Goal: Task Accomplishment & Management: Manage account settings

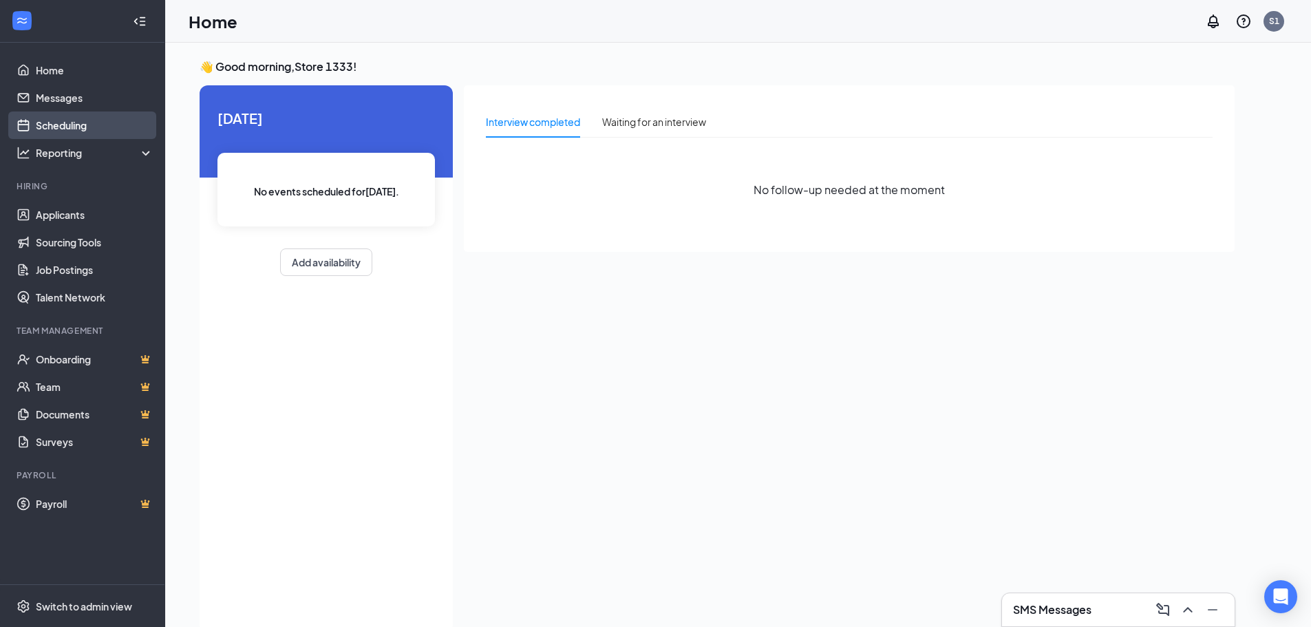
click at [69, 125] on link "Scheduling" at bounding box center [95, 125] width 118 height 28
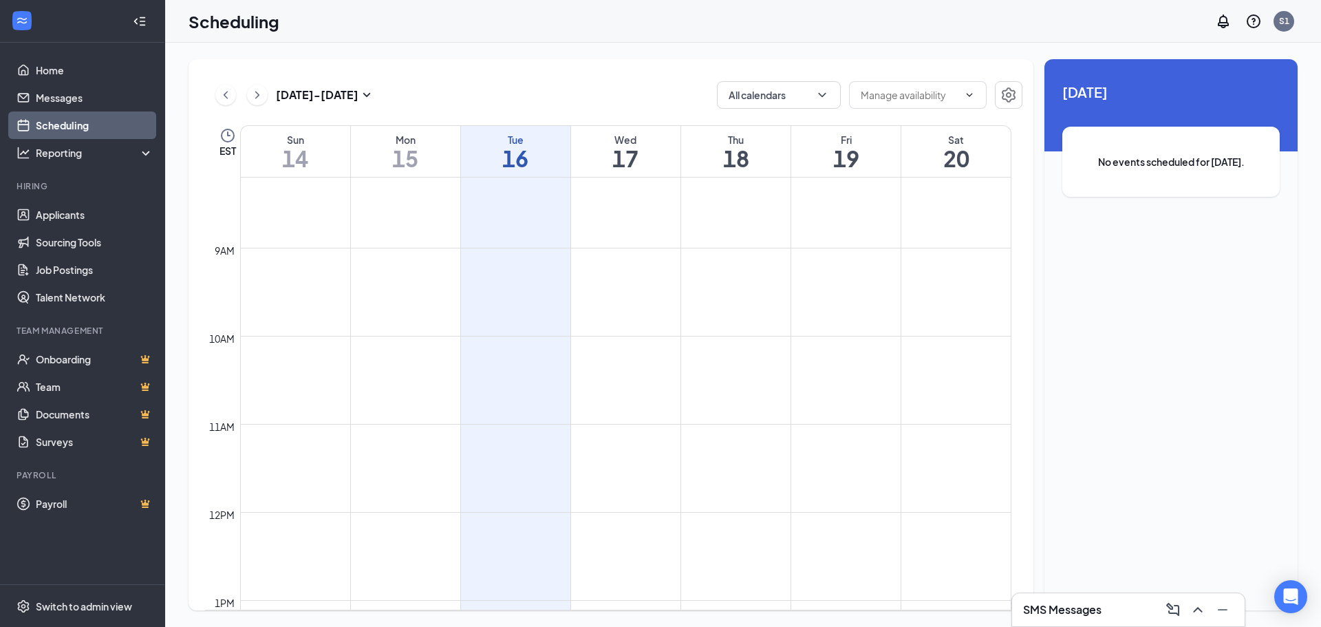
scroll to position [745, 0]
click at [626, 137] on div "Wed" at bounding box center [625, 140] width 109 height 14
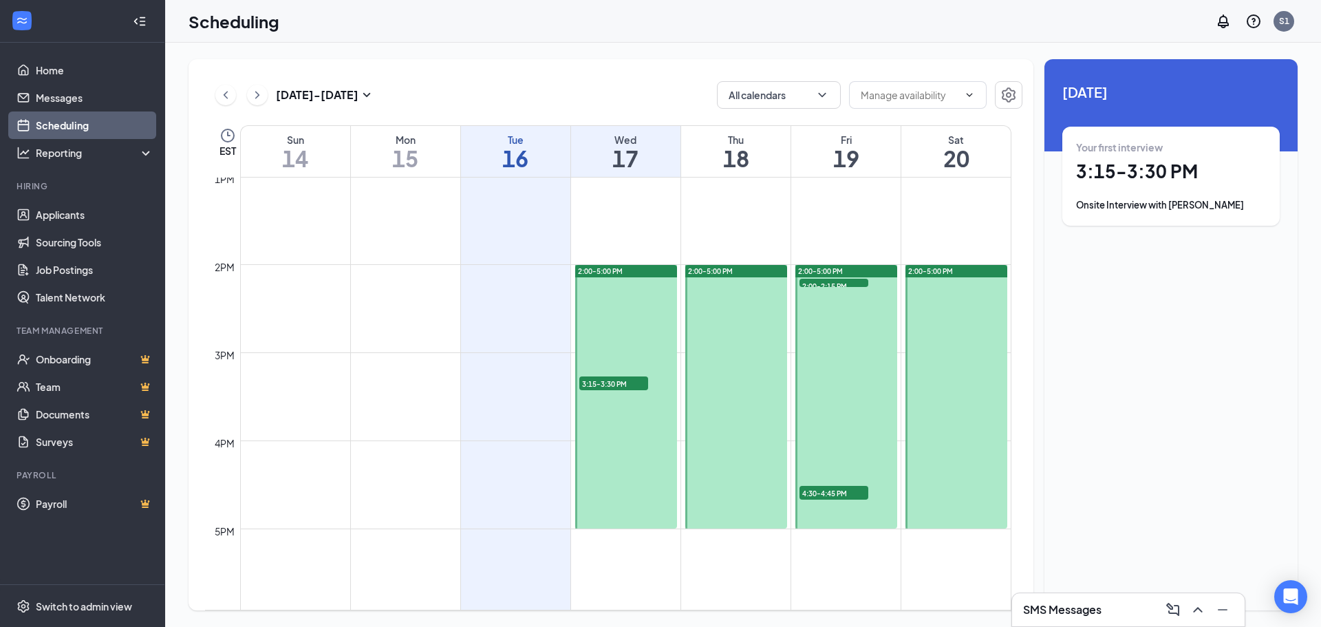
scroll to position [1158, 0]
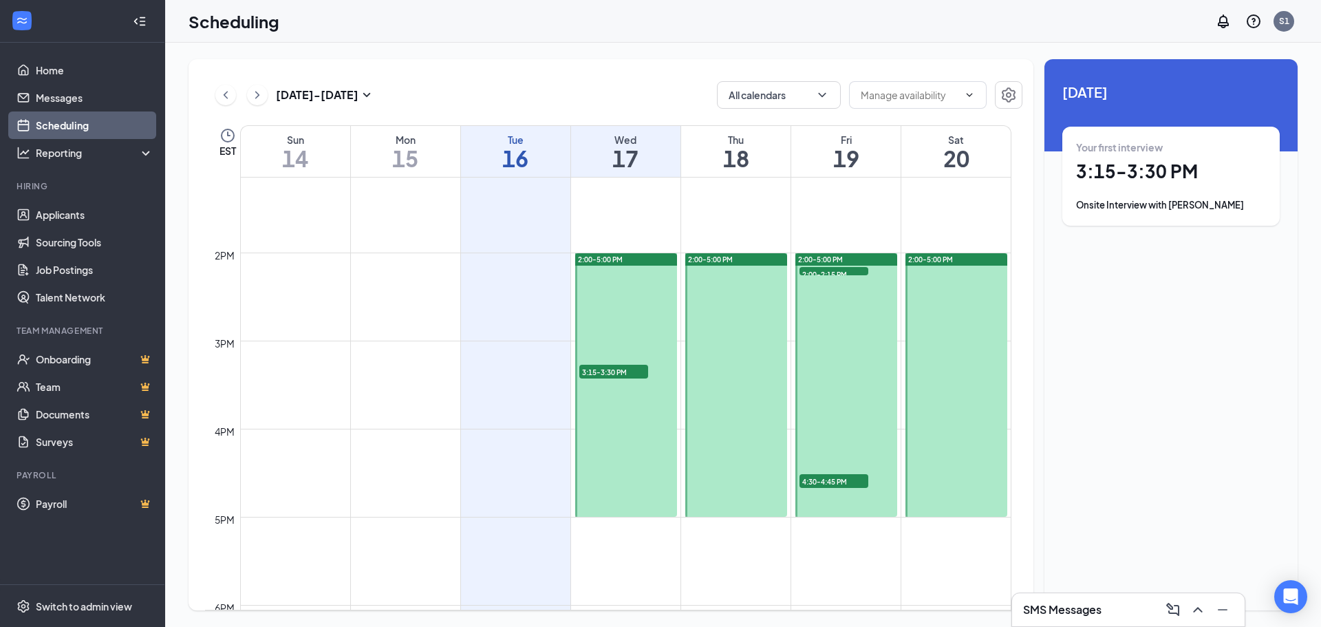
click at [615, 372] on span "3:15-3:30 PM" at bounding box center [613, 372] width 69 height 14
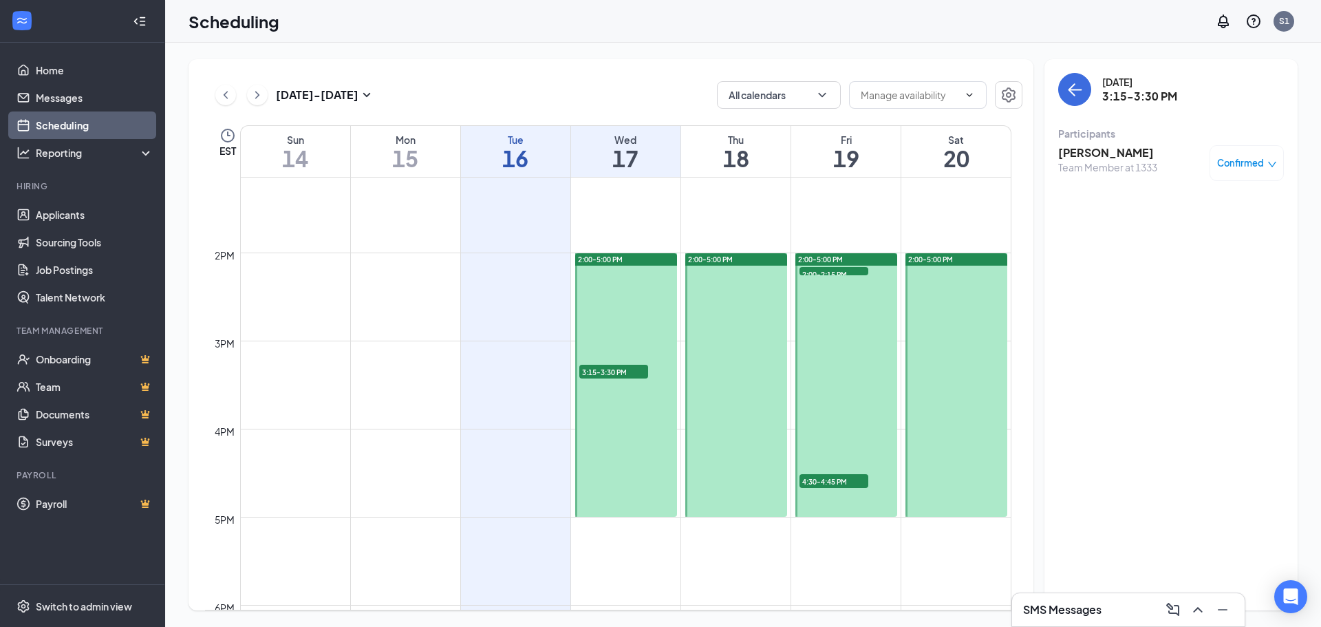
click at [845, 477] on span "4:30-4:45 PM" at bounding box center [834, 481] width 69 height 14
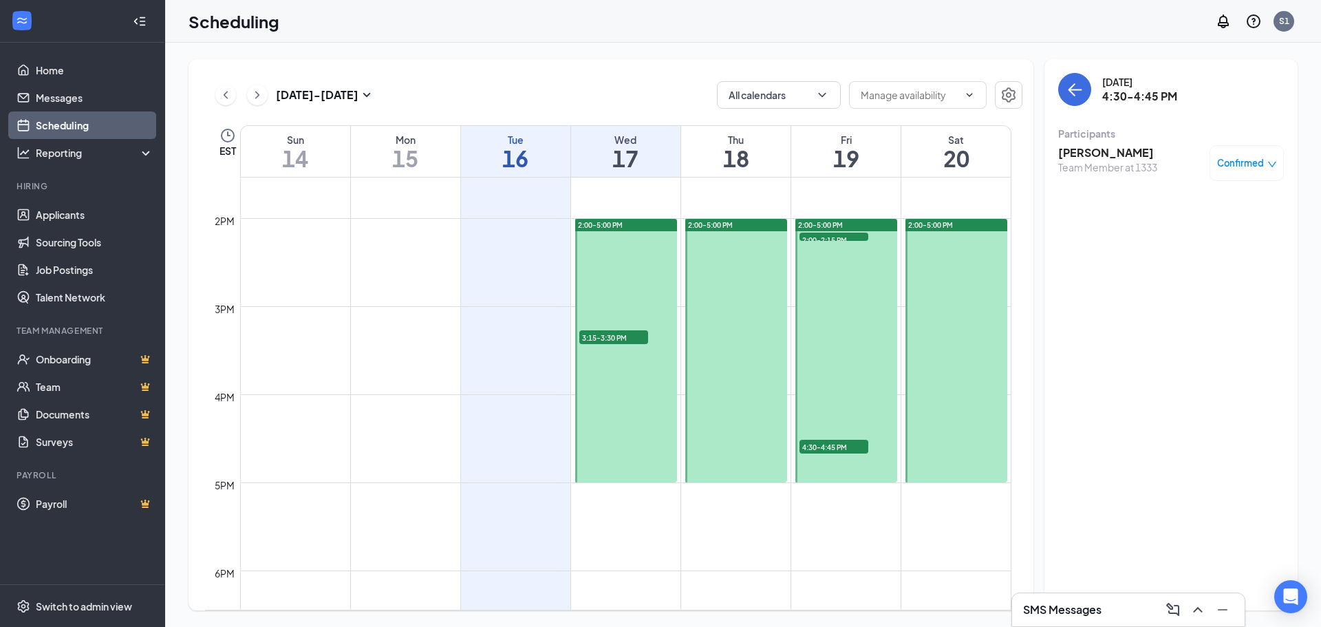
scroll to position [1158, 0]
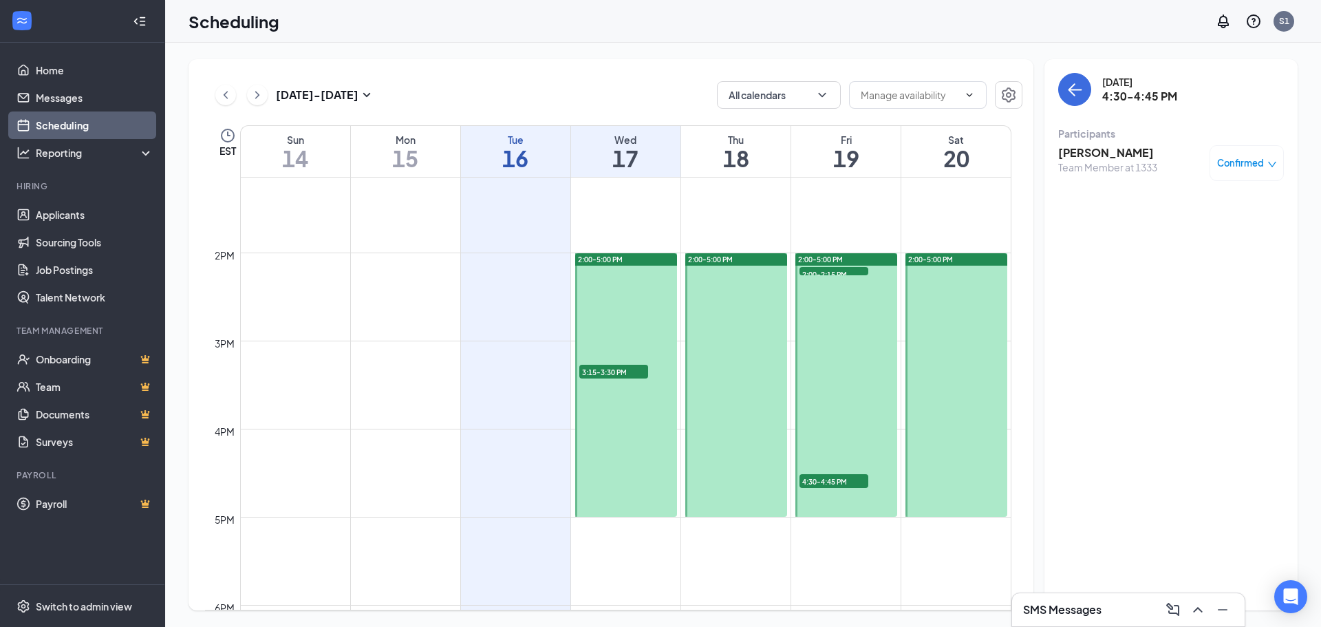
click at [822, 268] on span "2:00-2:15 PM" at bounding box center [834, 274] width 69 height 14
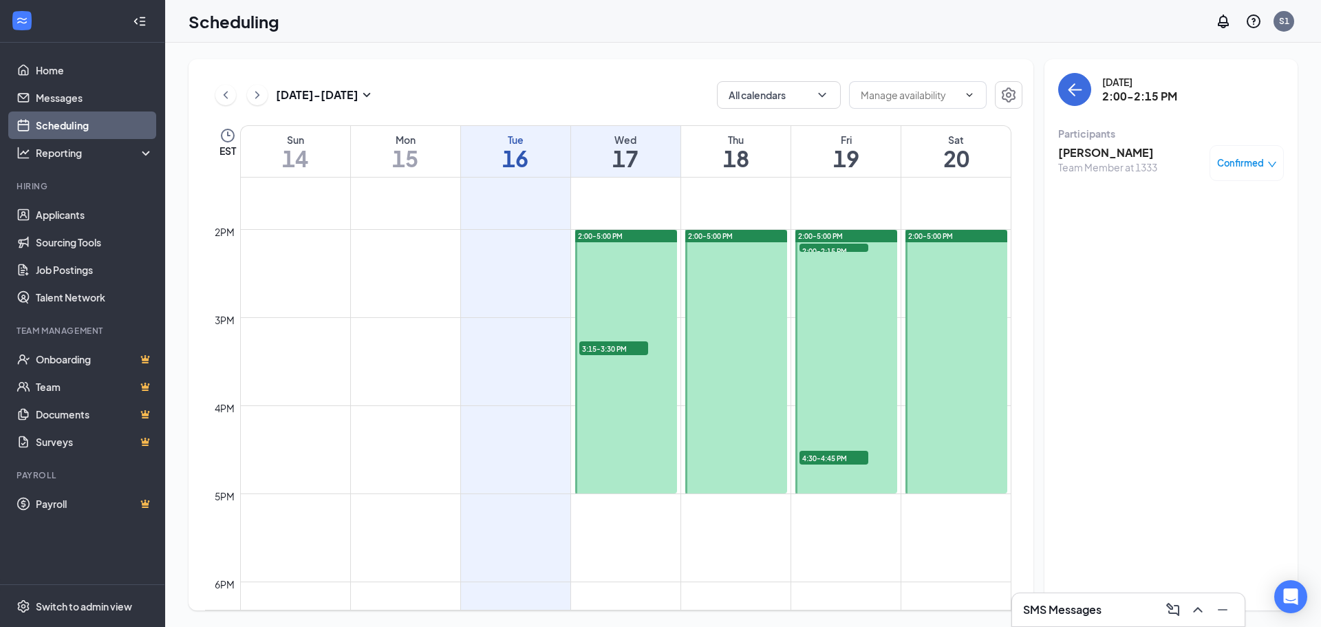
scroll to position [1089, 0]
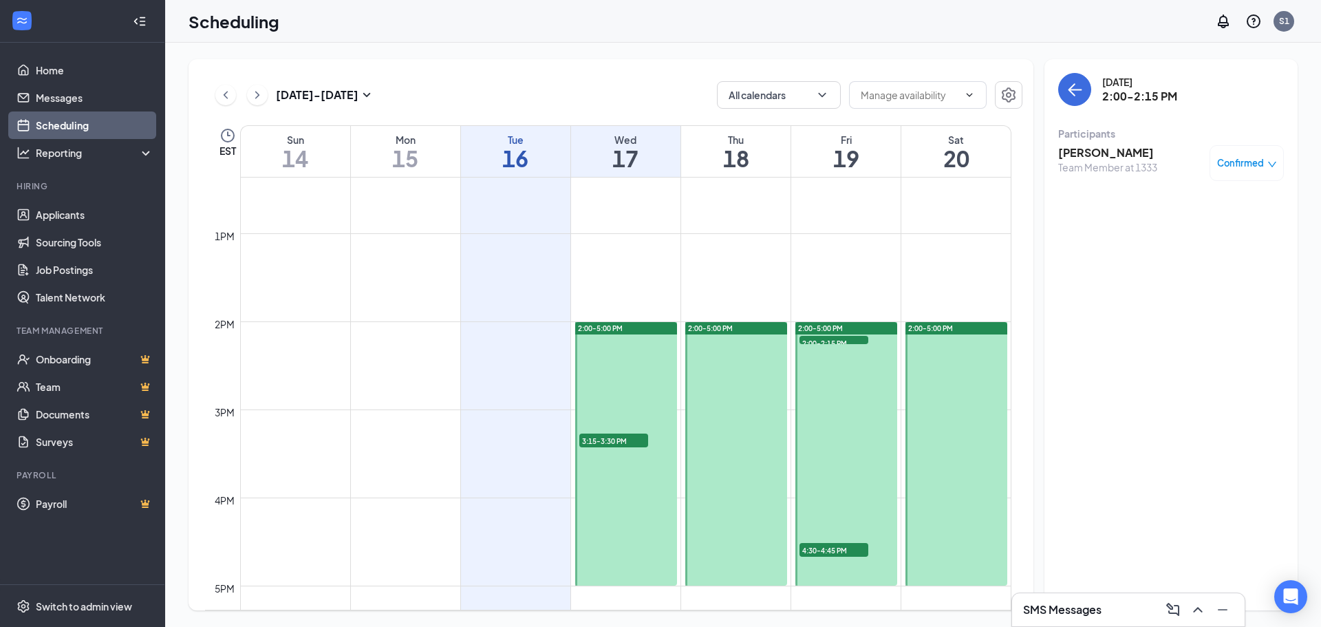
click at [630, 328] on div "2:00-5:00 PM" at bounding box center [626, 328] width 102 height 12
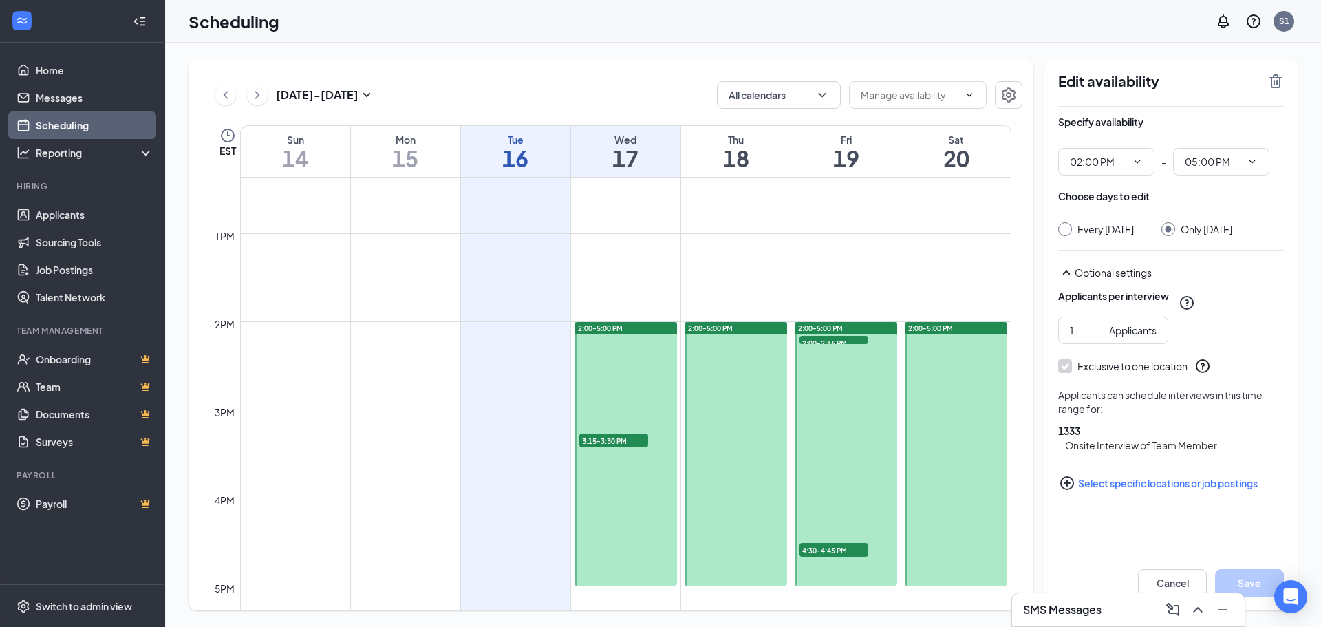
click at [618, 440] on span "3:15-3:30 PM" at bounding box center [613, 441] width 69 height 14
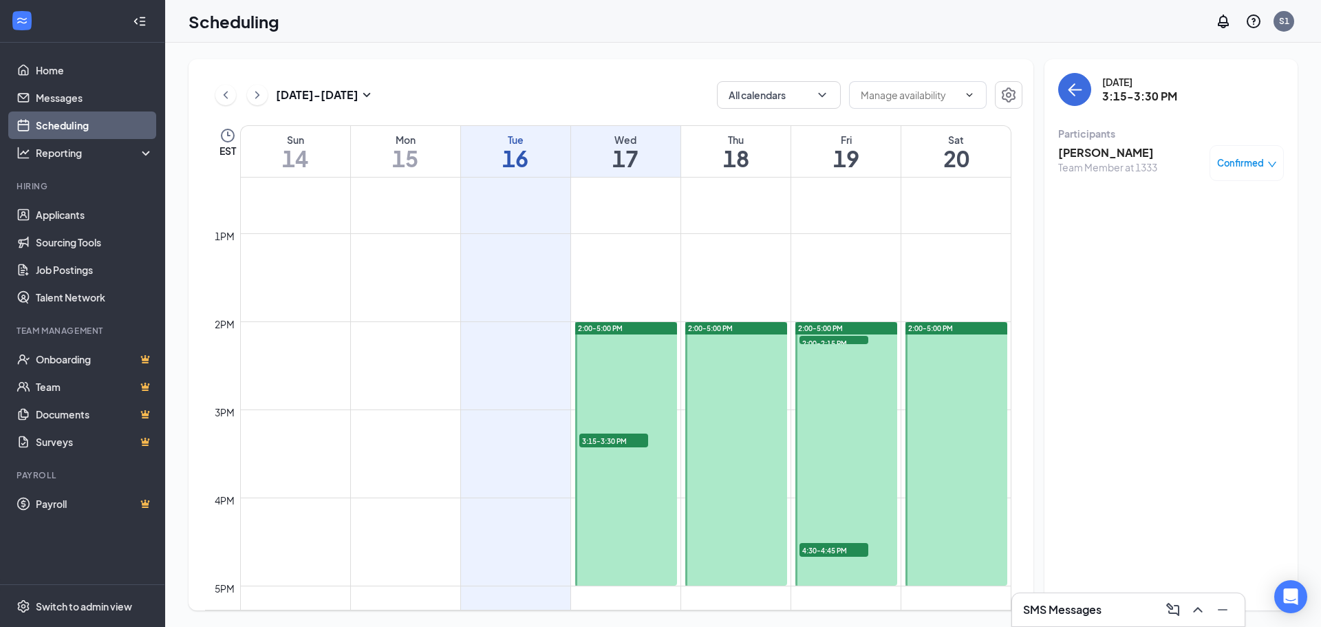
scroll to position [1158, 0]
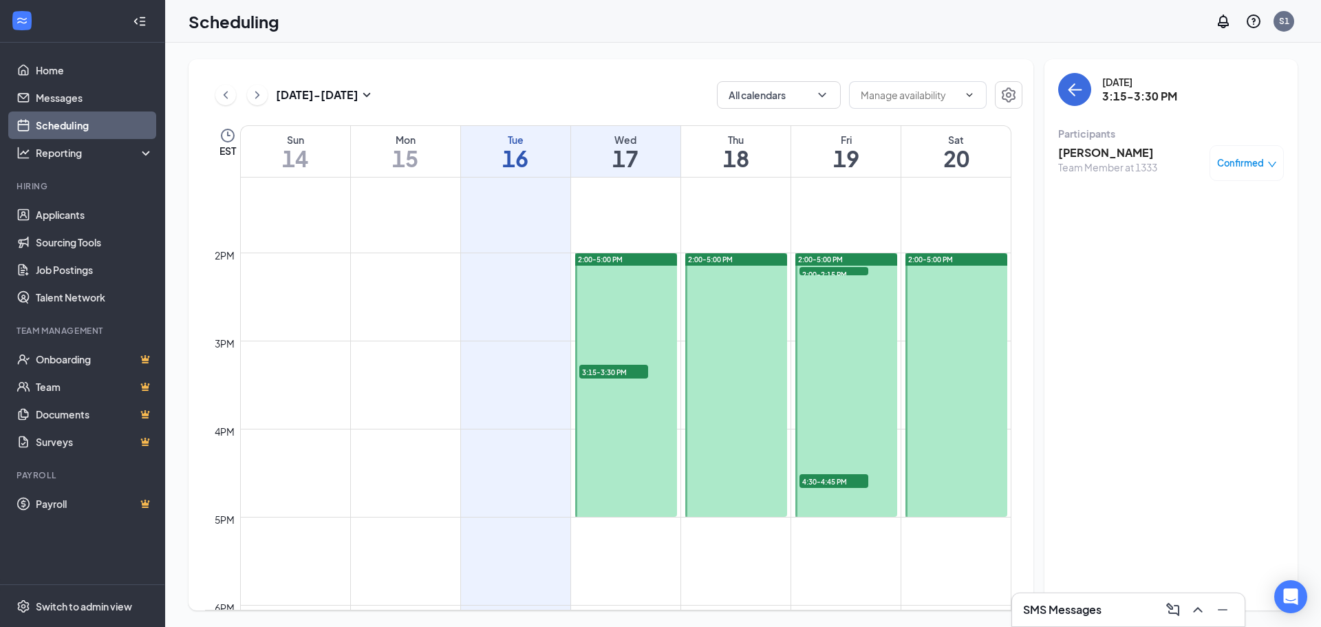
click at [845, 277] on div at bounding box center [847, 385] width 102 height 264
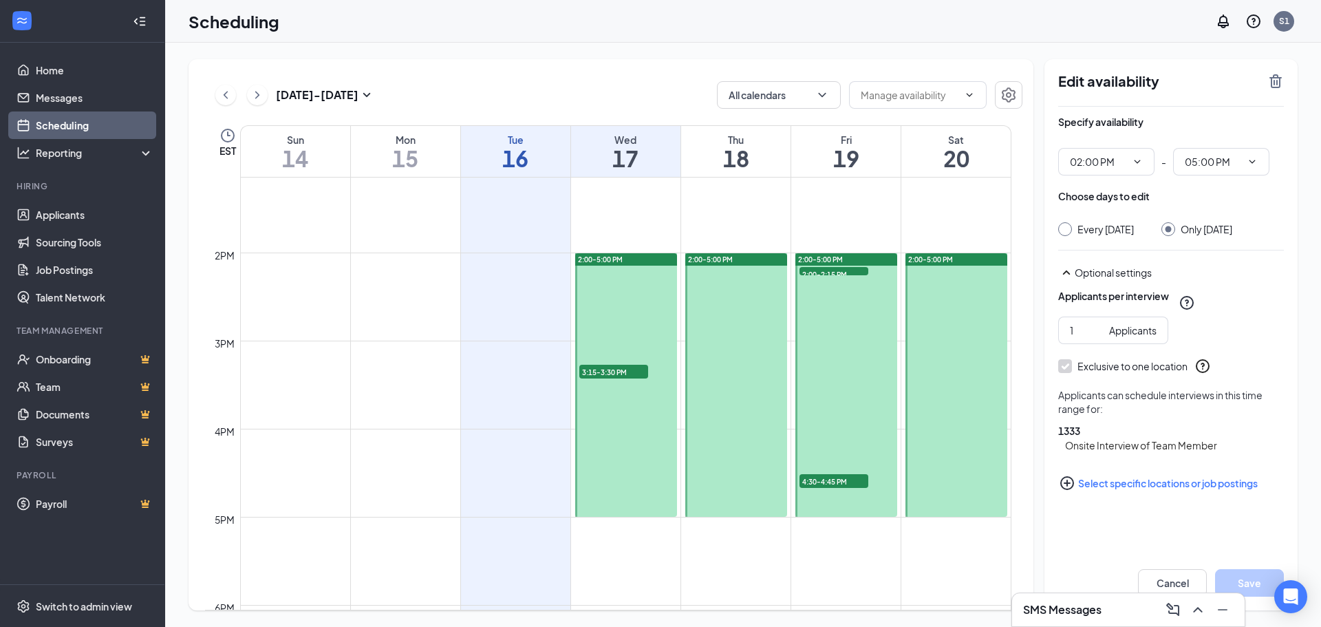
click at [847, 472] on div at bounding box center [847, 385] width 102 height 264
click at [847, 478] on span "4:30-4:45 PM" at bounding box center [834, 481] width 69 height 14
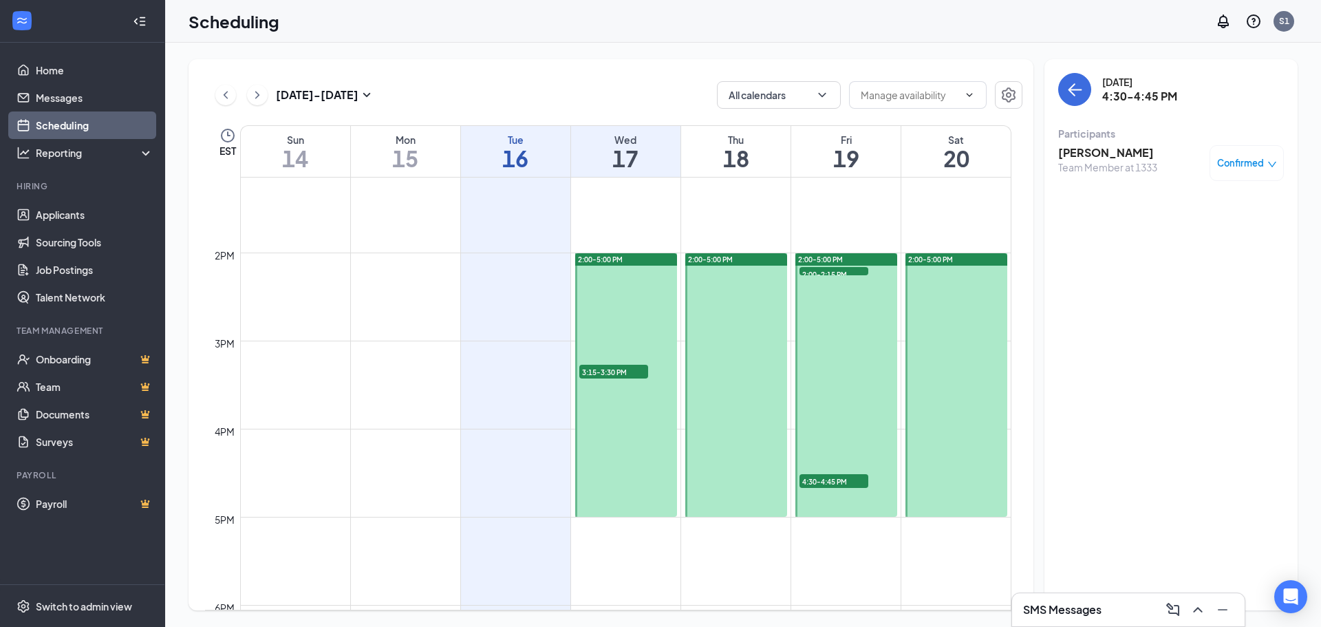
click at [637, 376] on span "3:15-3:30 PM" at bounding box center [613, 372] width 69 height 14
click at [855, 273] on span "2:00-2:15 PM" at bounding box center [834, 274] width 69 height 14
